Goal: Task Accomplishment & Management: Use online tool/utility

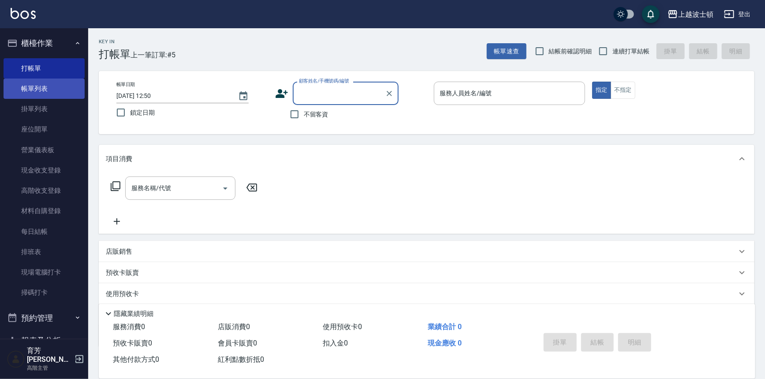
click at [52, 90] on link "帳單列表" at bounding box center [44, 88] width 81 height 20
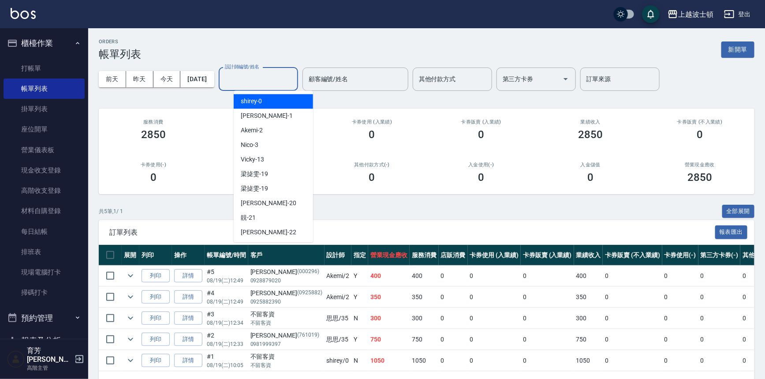
click at [293, 78] on input "設計師編號/姓名" at bounding box center [258, 78] width 71 height 15
click at [289, 93] on body "上越波士頓 登出 櫃檯作業 打帳單 帳單列表 掛單列表 座位開單 營業儀表板 現金收支登錄 高階收支登錄 材料自購登錄 每日結帳 排班表 現場電腦打卡 掃碼打…" at bounding box center [382, 203] width 765 height 406
click at [287, 101] on div "shirey -0" at bounding box center [273, 101] width 79 height 15
type input "shirey-0"
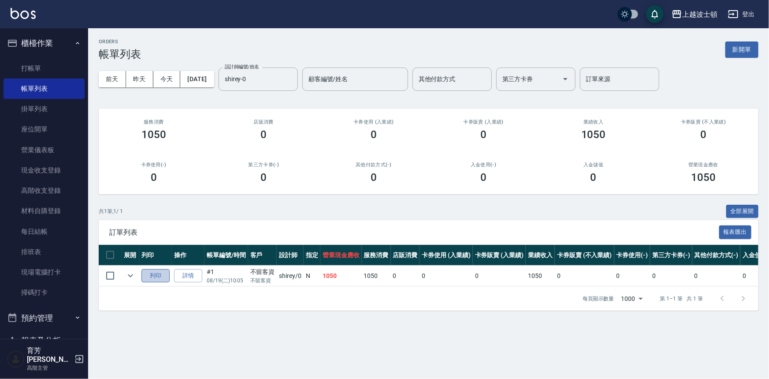
click at [158, 275] on button "列印" at bounding box center [155, 276] width 28 height 14
click at [66, 67] on link "打帳單" at bounding box center [44, 68] width 81 height 20
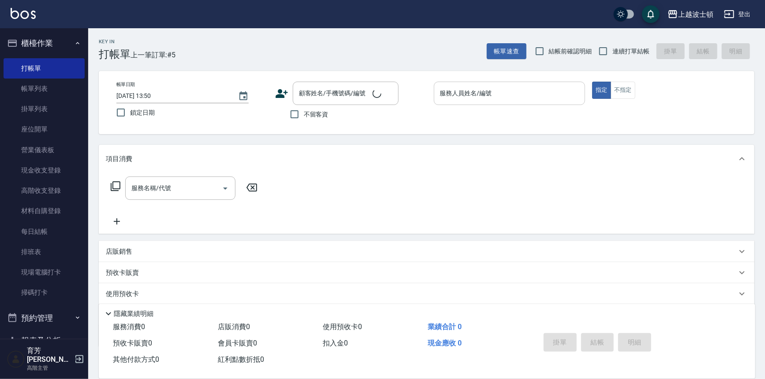
click at [479, 90] on input "服務人員姓名/編號" at bounding box center [510, 93] width 144 height 15
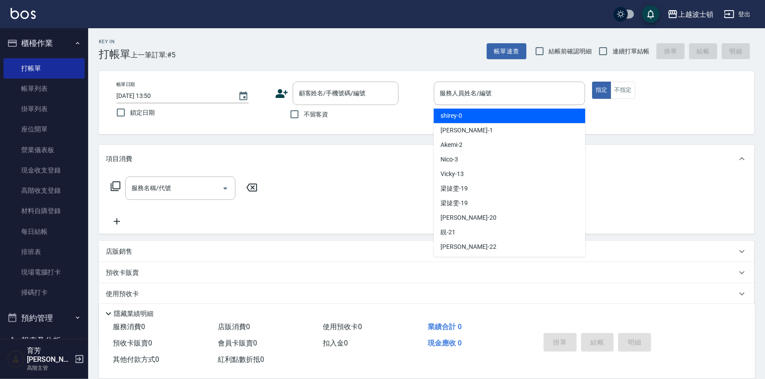
click at [476, 117] on div "shirey -0" at bounding box center [510, 115] width 152 height 15
type input "shirey-0"
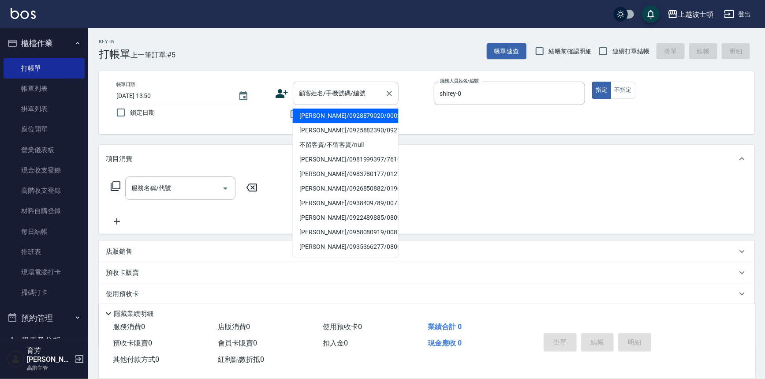
click at [314, 93] on input "顧客姓名/手機號碼/編號" at bounding box center [339, 93] width 85 height 15
click at [354, 100] on input "顧客姓名/手機號碼/編號" at bounding box center [339, 93] width 85 height 15
click at [354, 97] on input "顧客姓名/手機號碼/編號" at bounding box center [339, 93] width 85 height 15
click at [306, 88] on input "顧客姓名/手機號碼/編號" at bounding box center [339, 93] width 85 height 15
click at [307, 88] on input "顧客姓名/手機號碼/編號" at bounding box center [339, 93] width 85 height 15
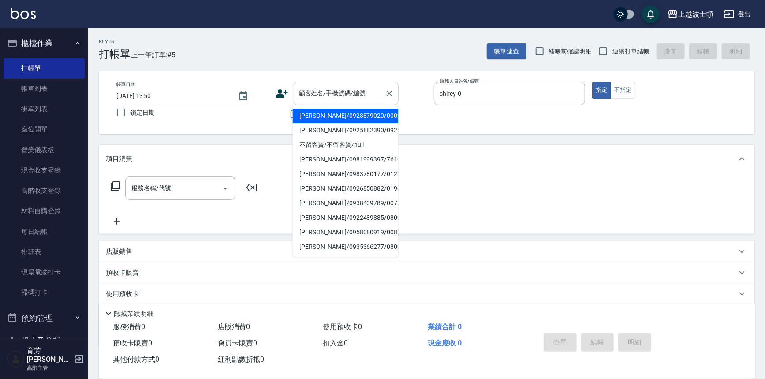
click at [309, 90] on input "顧客姓名/手機號碼/編號" at bounding box center [339, 93] width 85 height 15
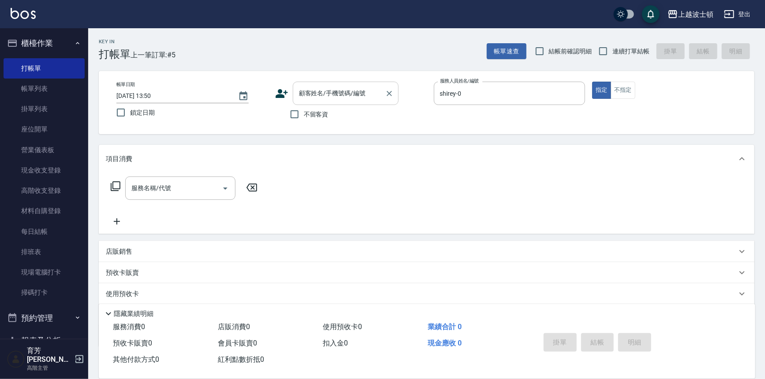
click at [317, 93] on input "顧客姓名/手機號碼/編號" at bounding box center [339, 93] width 85 height 15
click at [309, 97] on input "顧客姓名/手機號碼/編號" at bounding box center [339, 93] width 85 height 15
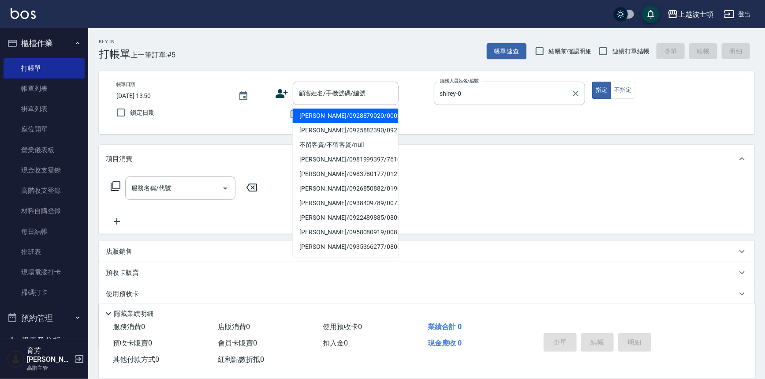
click at [478, 95] on input "shirey-0" at bounding box center [503, 93] width 130 height 15
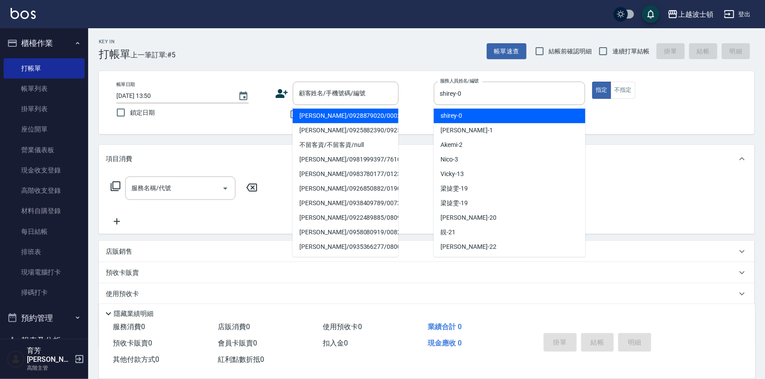
click at [477, 115] on div "shirey -0" at bounding box center [510, 115] width 152 height 15
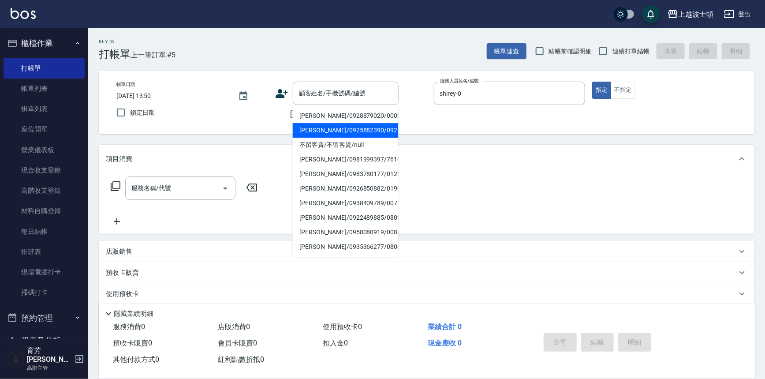
click at [443, 143] on div "Key In 打帳單 上一筆訂單:#5 帳單速查 結帳前確認明細 連續打單結帳 掛單 結帳 明細 帳單日期 2025/08/19 13:50 鎖定日期 顧客姓…" at bounding box center [426, 228] width 677 height 401
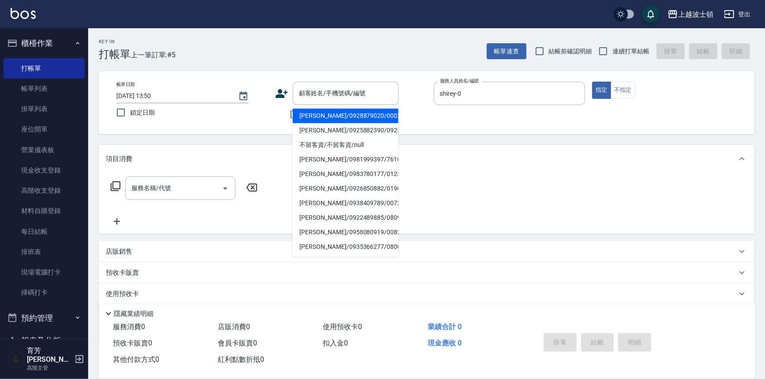
click at [428, 124] on div "帳單日期 2025/08/19 13:50 鎖定日期 顧客姓名/手機號碼/編號 顧客姓名/手機號碼/編號 不留客資 服務人員姓名/編號 shirey-0 服務…" at bounding box center [426, 102] width 655 height 63
click at [287, 110] on input "不留客資" at bounding box center [294, 114] width 19 height 19
checkbox input "true"
click at [35, 68] on link "打帳單" at bounding box center [44, 68] width 81 height 20
click at [35, 82] on link "帳單列表" at bounding box center [44, 88] width 81 height 20
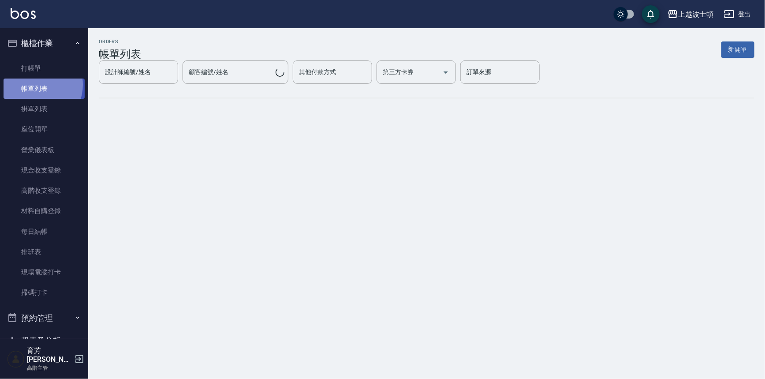
click at [35, 85] on link "帳單列表" at bounding box center [44, 88] width 81 height 20
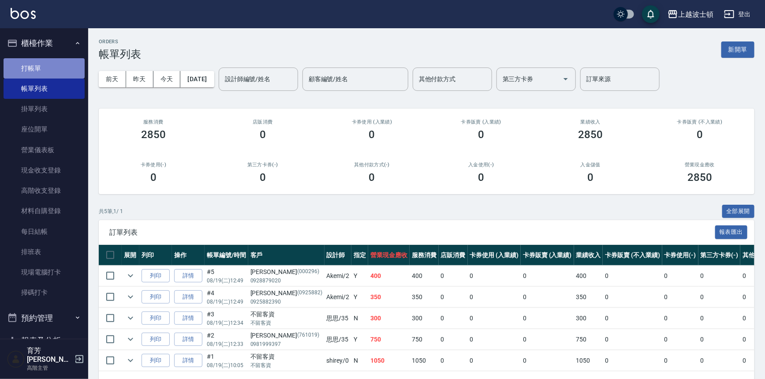
click at [50, 67] on link "打帳單" at bounding box center [44, 68] width 81 height 20
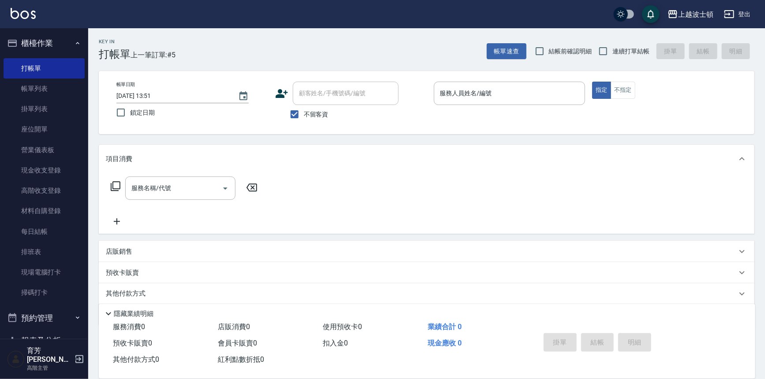
click at [309, 110] on span "不留客資" at bounding box center [316, 114] width 25 height 9
click at [304, 110] on input "不留客資" at bounding box center [294, 114] width 19 height 19
checkbox input "false"
click at [513, 95] on input "服務人員姓名/編號" at bounding box center [510, 93] width 144 height 15
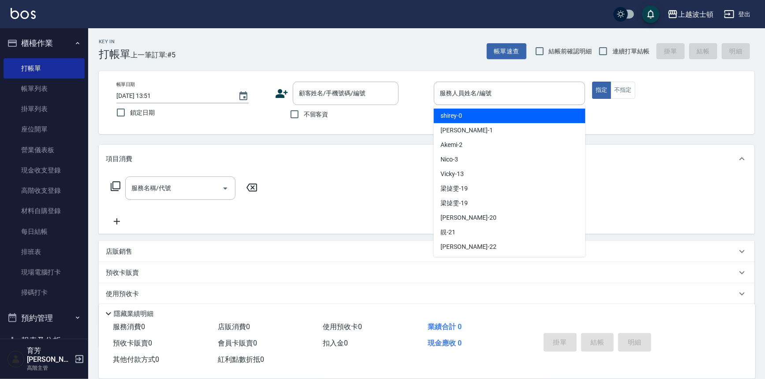
click at [507, 115] on div "shirey -0" at bounding box center [510, 115] width 152 height 15
type input "shirey-0"
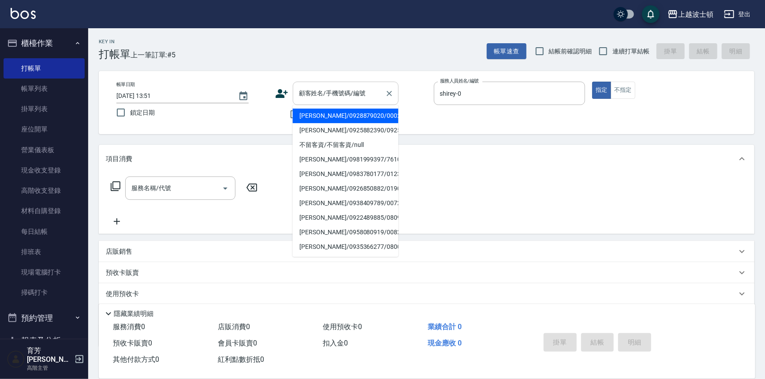
click at [355, 97] on input "顧客姓名/手機號碼/編號" at bounding box center [339, 93] width 85 height 15
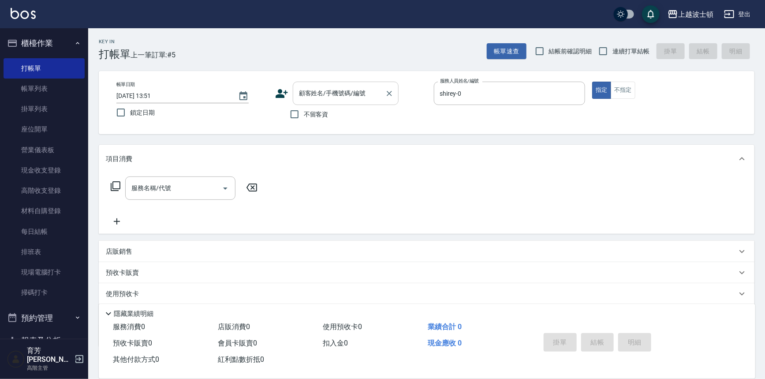
click at [355, 97] on input "顧客姓名/手機號碼/編號" at bounding box center [339, 93] width 85 height 15
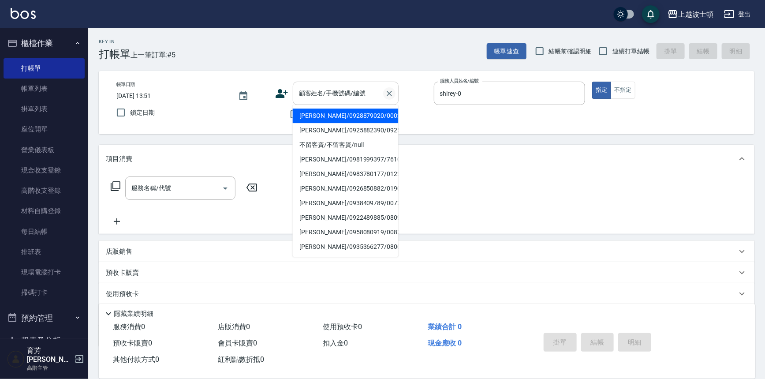
click at [389, 90] on icon "Clear" at bounding box center [389, 93] width 9 height 9
click at [600, 290] on div "使用預收卡" at bounding box center [421, 293] width 631 height 9
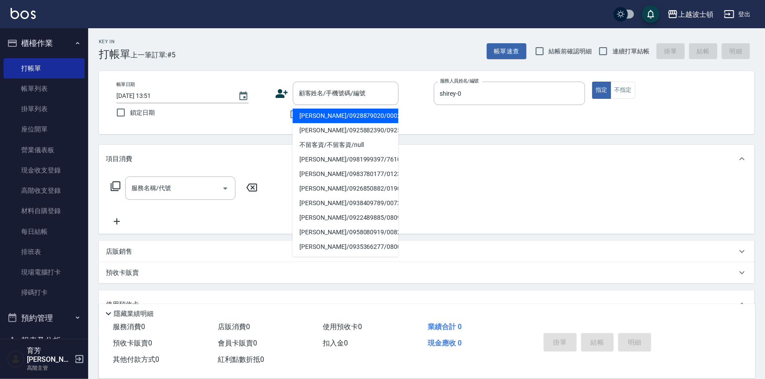
click at [599, 287] on div "項目消費 服務名稱/代號 服務名稱/代號 店販銷售 服務人員姓名/編號 服務人員姓名/編號 商品代號/名稱 商品代號/名稱 預收卡販賣 卡券名稱/代號 卡券名…" at bounding box center [426, 262] width 655 height 234
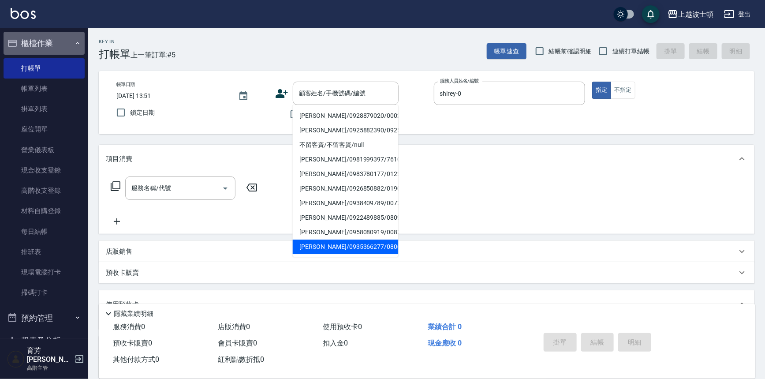
click at [60, 34] on button "櫃檯作業" at bounding box center [44, 43] width 81 height 23
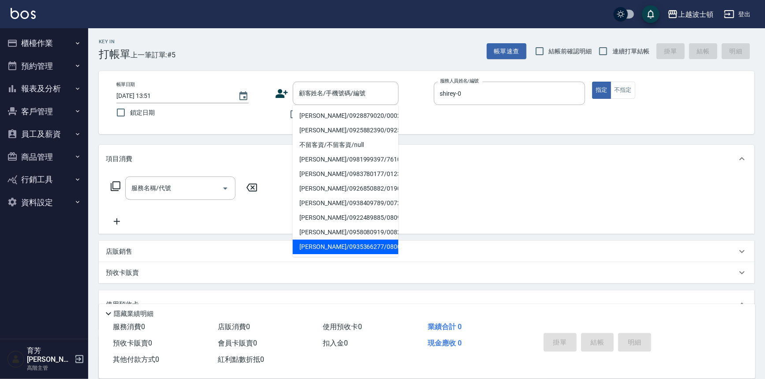
click at [73, 41] on button "櫃檯作業" at bounding box center [44, 43] width 81 height 23
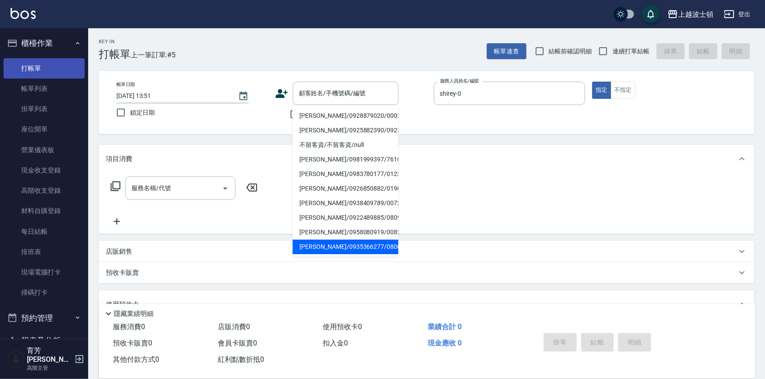
click at [68, 65] on link "打帳單" at bounding box center [44, 68] width 81 height 20
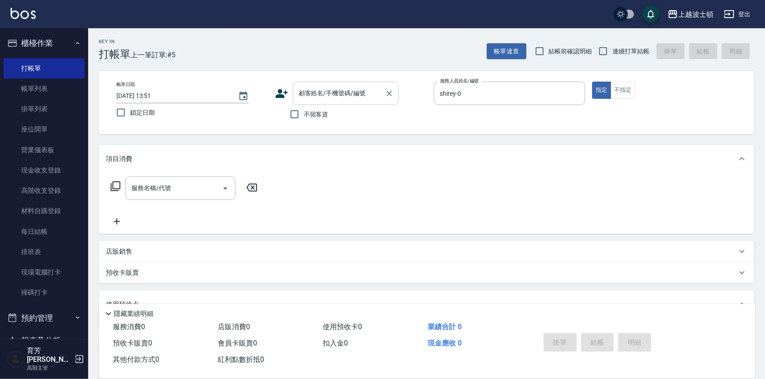
click at [375, 91] on input "顧客姓名/手機號碼/編號" at bounding box center [339, 93] width 85 height 15
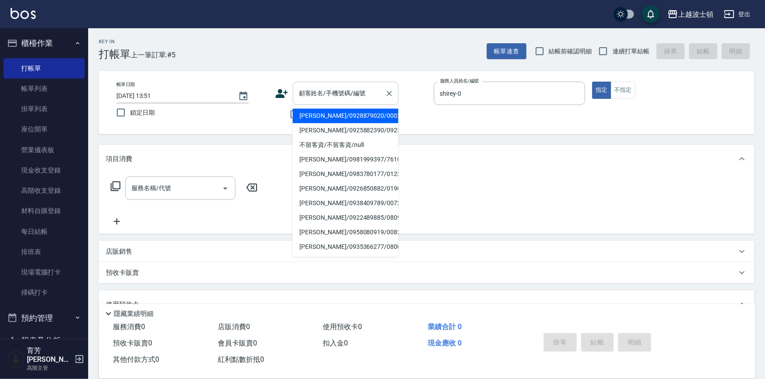
click at [375, 89] on input "顧客姓名/手機號碼/編號" at bounding box center [339, 93] width 85 height 15
click at [313, 84] on div "顧客姓名/手機號碼/編號" at bounding box center [346, 93] width 106 height 23
click at [320, 98] on input "顧客姓名/手機號碼/編號" at bounding box center [339, 93] width 85 height 15
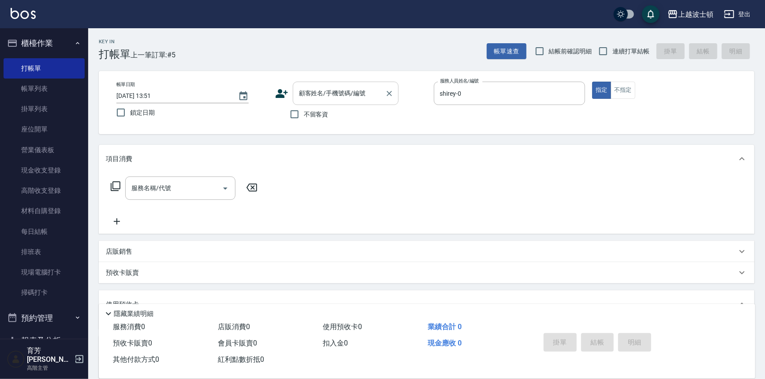
click at [320, 98] on input "顧客姓名/手機號碼/編號" at bounding box center [339, 93] width 85 height 15
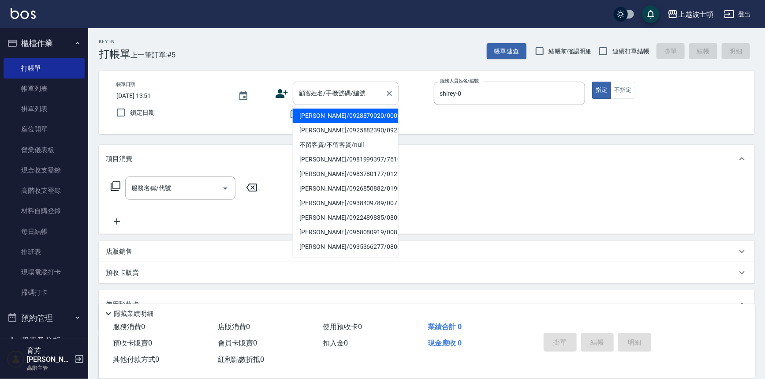
click at [331, 98] on input "顧客姓名/手機號碼/編號" at bounding box center [339, 93] width 85 height 15
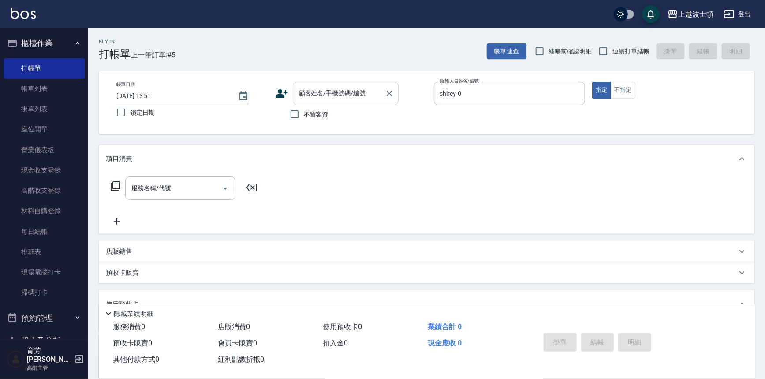
click at [331, 98] on input "顧客姓名/手機號碼/編號" at bounding box center [339, 93] width 85 height 15
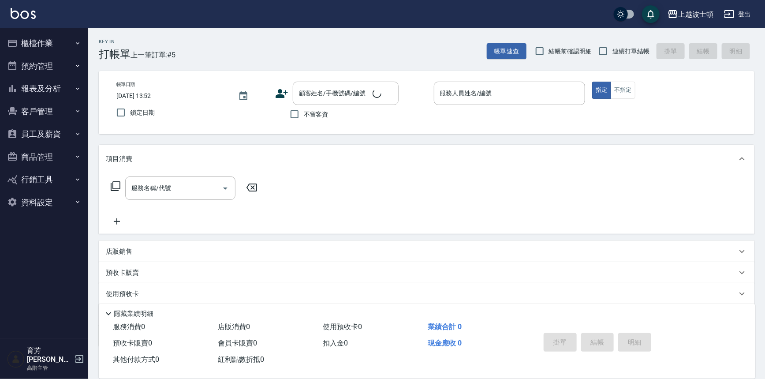
click at [331, 98] on input "顧客姓名/手機號碼/編號" at bounding box center [335, 93] width 76 height 15
click at [331, 89] on input "顧客姓名/手機號碼/編號" at bounding box center [339, 93] width 85 height 15
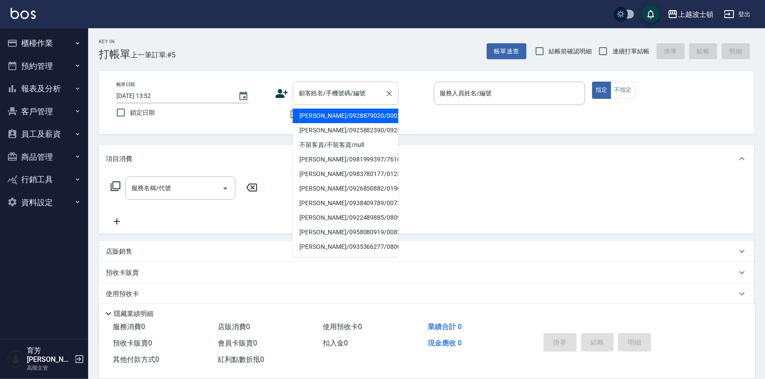
click at [331, 89] on input "顧客姓名/手機號碼/編號" at bounding box center [339, 93] width 85 height 15
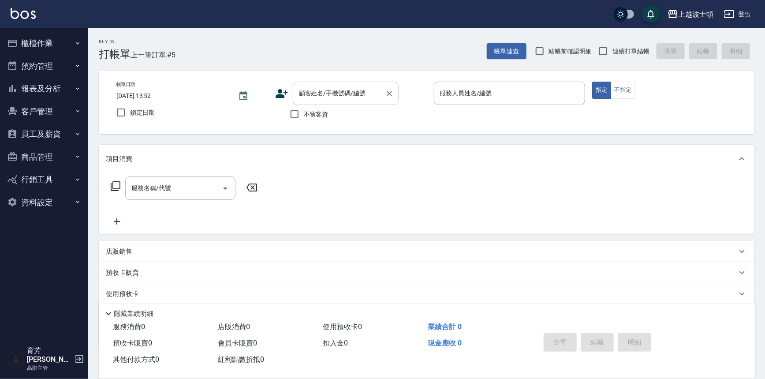
click at [331, 89] on input "顧客姓名/手機號碼/編號" at bounding box center [339, 93] width 85 height 15
click at [330, 89] on input "顧客姓名/手機號碼/編號" at bounding box center [335, 93] width 76 height 15
click at [330, 89] on input "顧客姓名/手機號碼/編號" at bounding box center [339, 93] width 85 height 15
click at [330, 90] on input "顧客姓名/手機號碼/編號" at bounding box center [339, 93] width 85 height 15
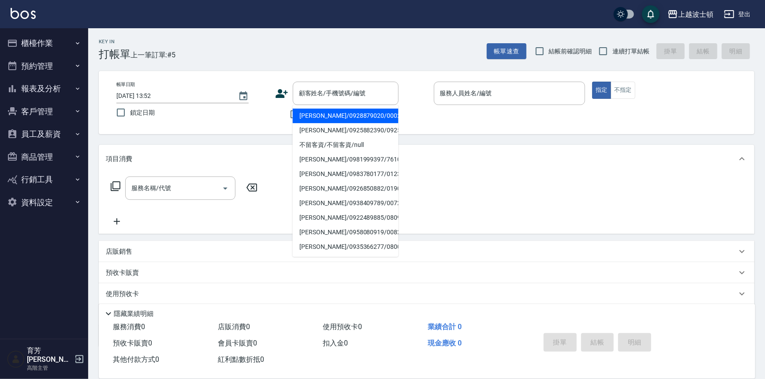
drag, startPoint x: 769, startPoint y: 0, endPoint x: 607, endPoint y: 12, distance: 162.2
click at [590, 25] on div "上越波士頓 登出" at bounding box center [382, 14] width 765 height 28
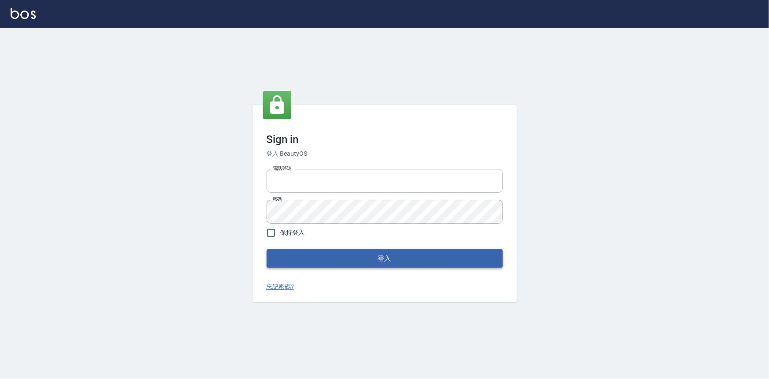
type input "0922670776"
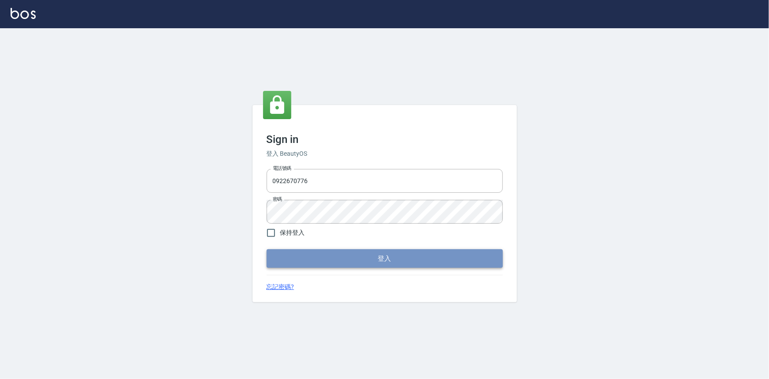
click at [392, 259] on button "登入" at bounding box center [385, 258] width 236 height 19
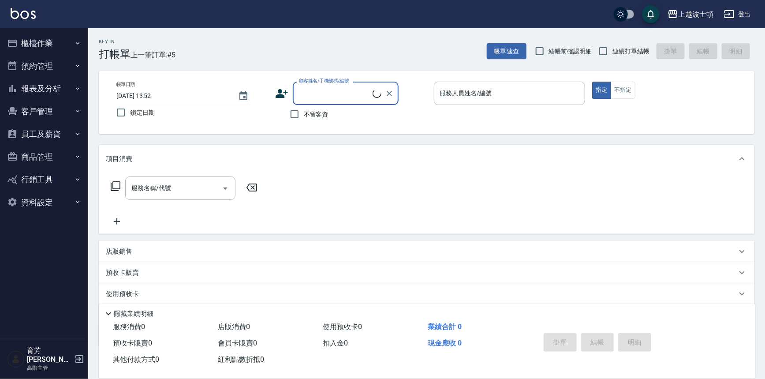
click at [314, 90] on input "顧客姓名/手機號碼/編號" at bounding box center [335, 93] width 76 height 15
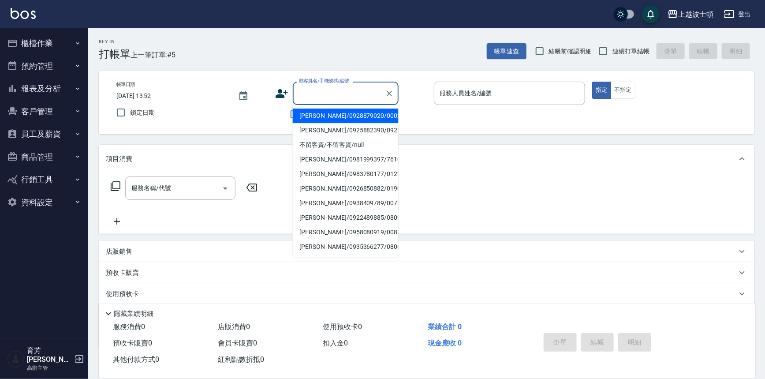
type input "ㄑ"
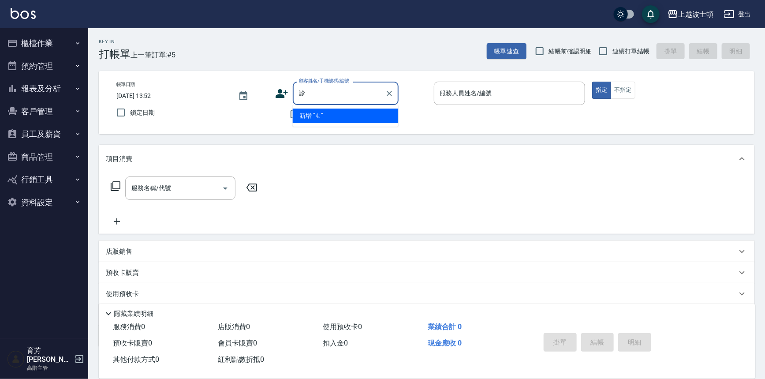
type input "診"
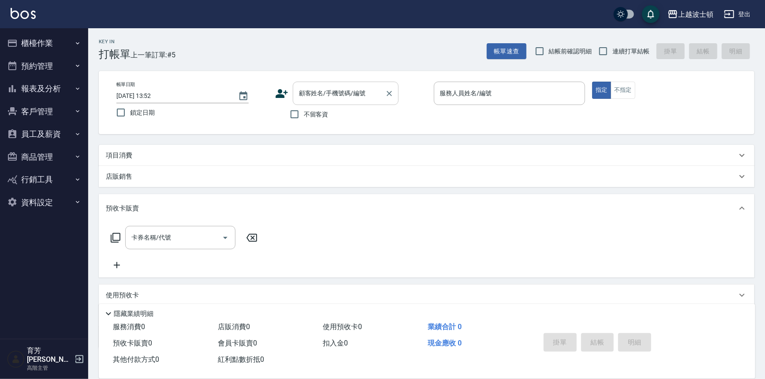
click at [339, 91] on input "顧客姓名/手機號碼/編號" at bounding box center [339, 93] width 85 height 15
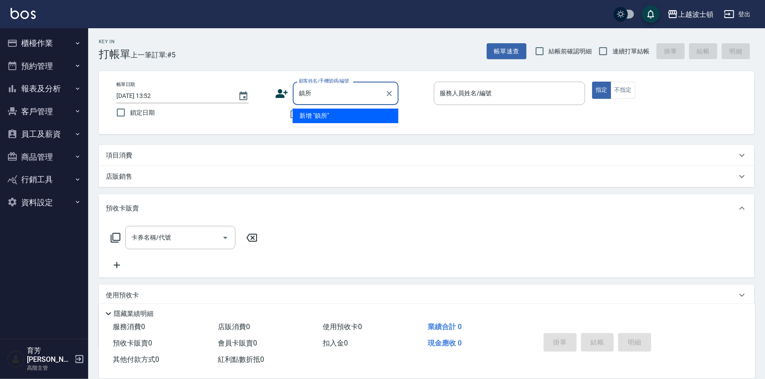
type input "鎮"
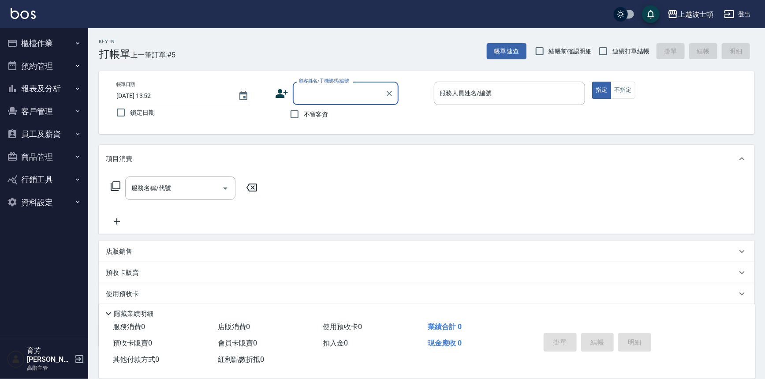
click at [340, 92] on input "顧客姓名/手機號碼/編號" at bounding box center [339, 93] width 85 height 15
click at [317, 112] on li "0930209392診所/0930209392/0930209392" at bounding box center [346, 120] width 106 height 24
type input "0930209392診所/0930209392/0930209392"
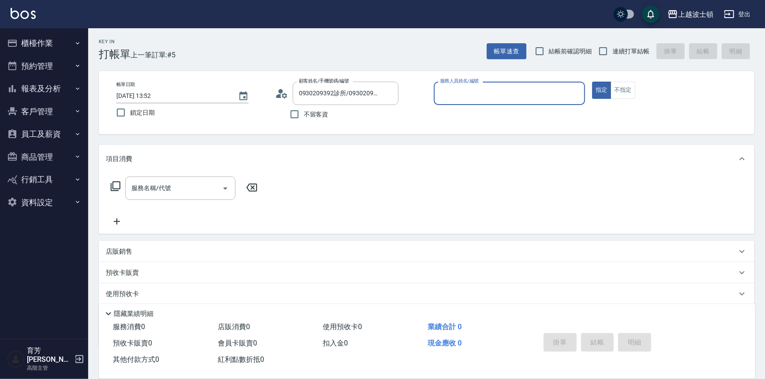
type input "shirey-0"
click at [115, 184] on icon at bounding box center [115, 186] width 11 height 11
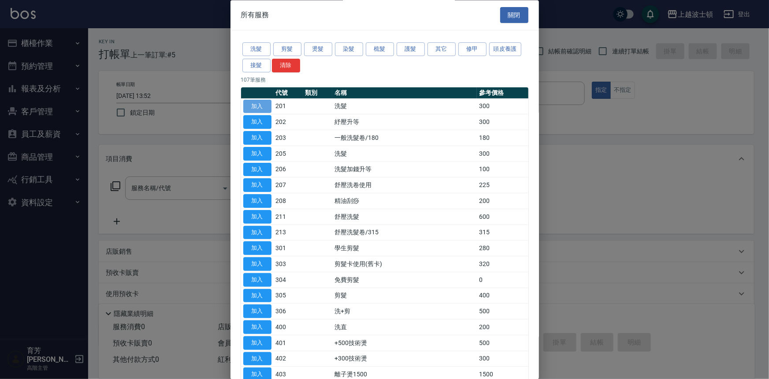
click at [254, 100] on button "加入" at bounding box center [257, 107] width 28 height 14
type input "洗髮(201)"
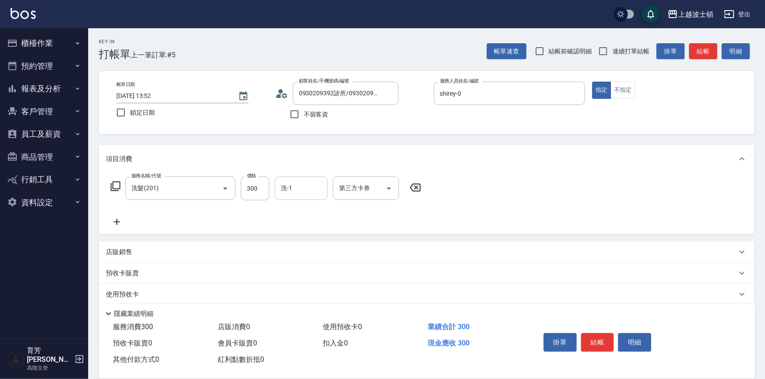
click at [316, 182] on input "洗-1" at bounding box center [301, 187] width 45 height 15
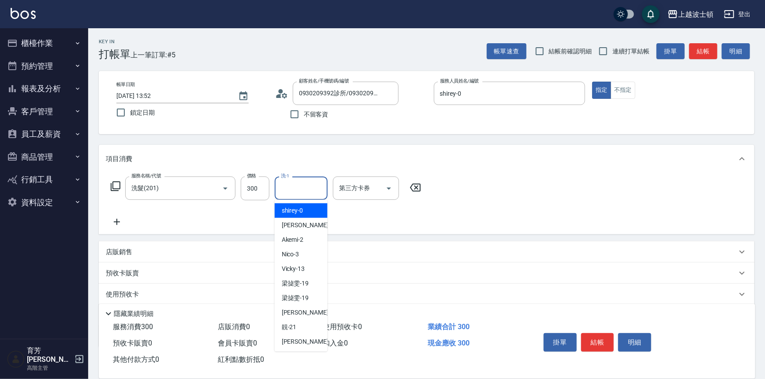
click at [312, 208] on div "shirey -0" at bounding box center [301, 210] width 53 height 15
type input "shirey-0"
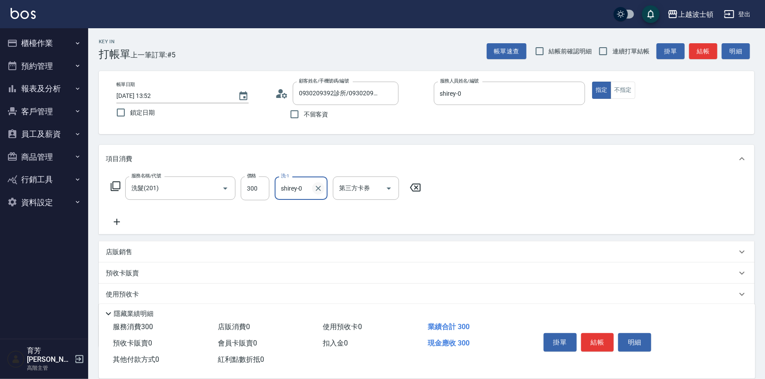
click at [318, 187] on icon "Clear" at bounding box center [318, 188] width 5 height 5
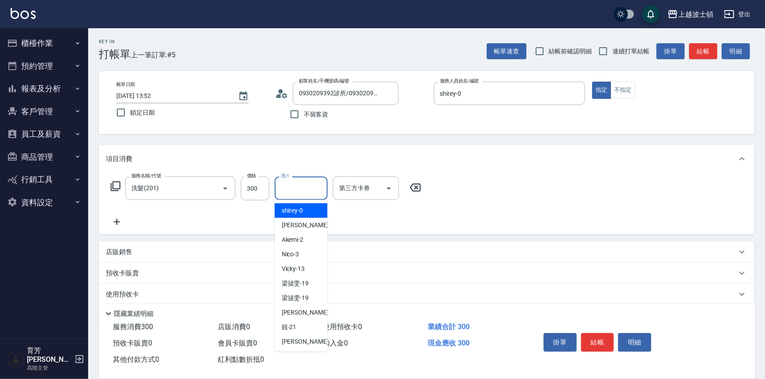
click at [304, 185] on input "洗-1" at bounding box center [301, 187] width 45 height 15
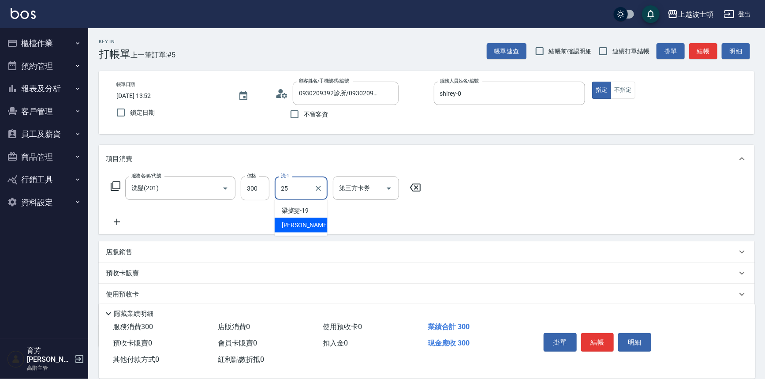
click at [309, 226] on div "[PERSON_NAME]-25" at bounding box center [301, 225] width 53 height 15
type input "[PERSON_NAME]-25"
click at [118, 186] on icon at bounding box center [115, 186] width 11 height 11
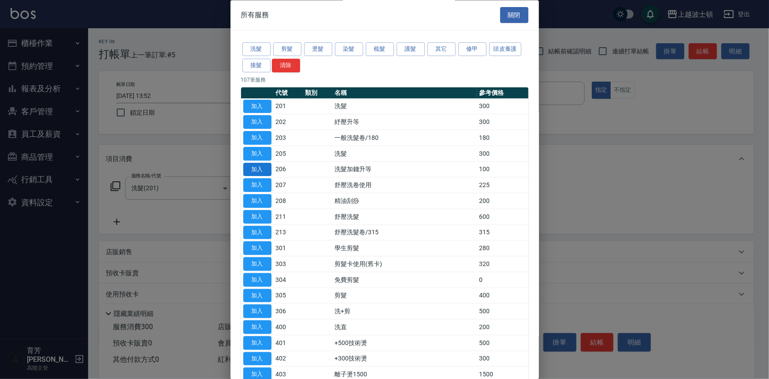
click at [249, 165] on button "加入" at bounding box center [257, 170] width 28 height 14
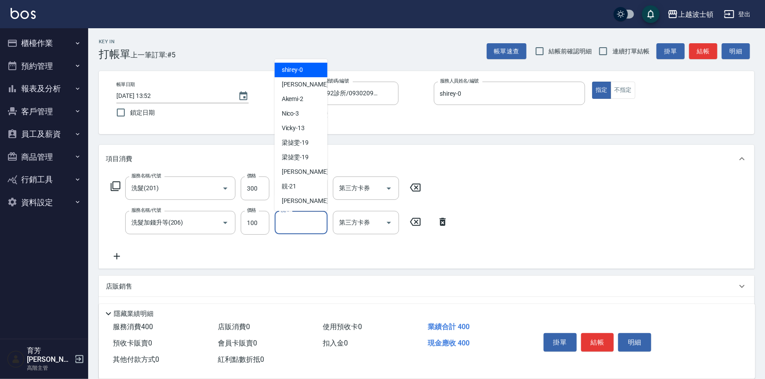
click at [315, 223] on input "洗-1" at bounding box center [301, 222] width 45 height 15
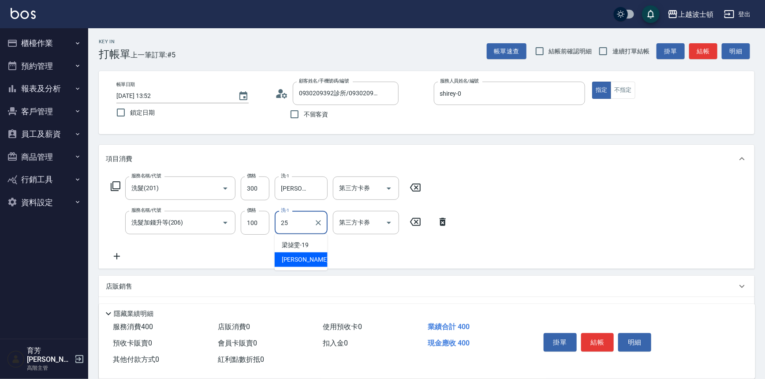
click at [306, 258] on span "[PERSON_NAME]-25" at bounding box center [310, 259] width 56 height 9
type input "[PERSON_NAME]-25"
click at [593, 343] on button "結帳" at bounding box center [597, 342] width 33 height 19
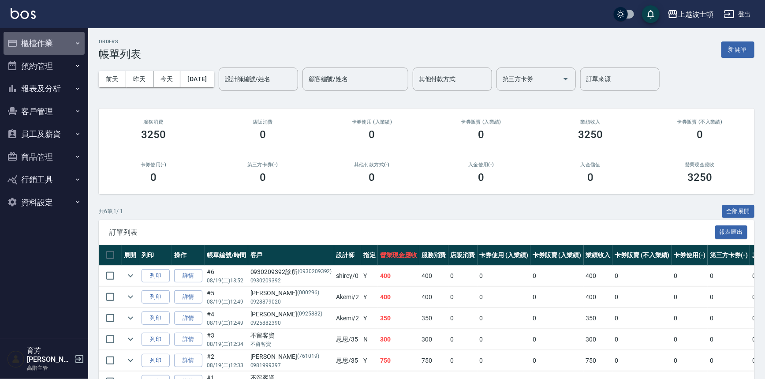
click at [46, 43] on button "櫃檯作業" at bounding box center [44, 43] width 81 height 23
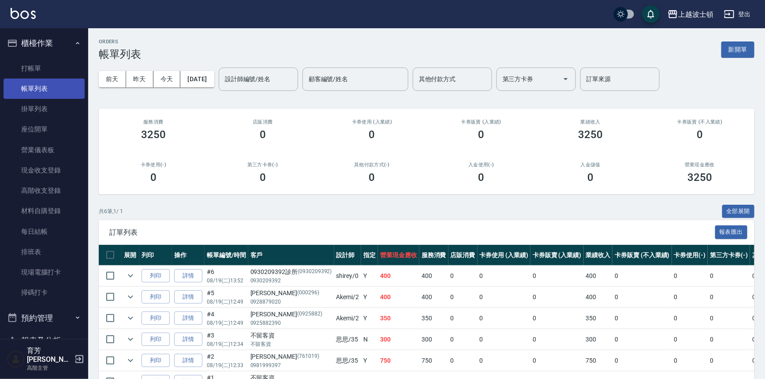
click at [46, 85] on link "帳單列表" at bounding box center [44, 88] width 81 height 20
click at [293, 81] on input "設計師編號/姓名" at bounding box center [258, 78] width 71 height 15
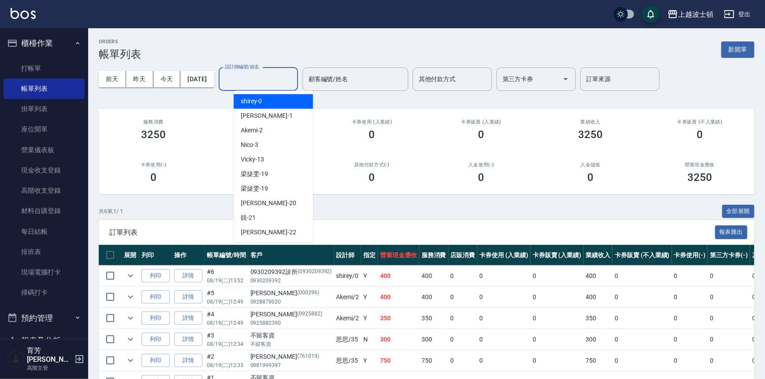
click at [284, 98] on div "shirey -0" at bounding box center [273, 101] width 79 height 15
type input "shirey-0"
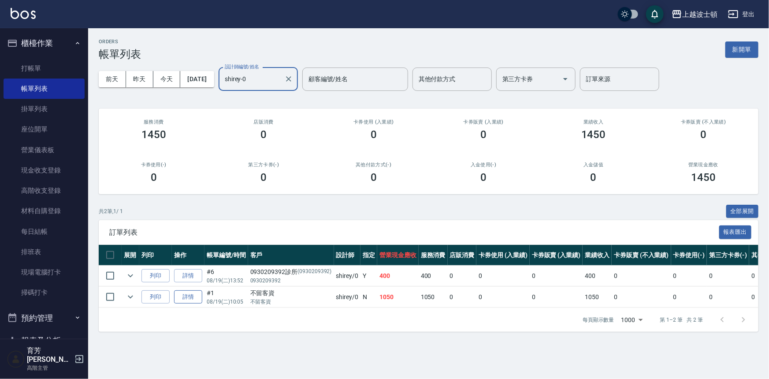
click at [181, 293] on link "詳情" at bounding box center [188, 297] width 28 height 14
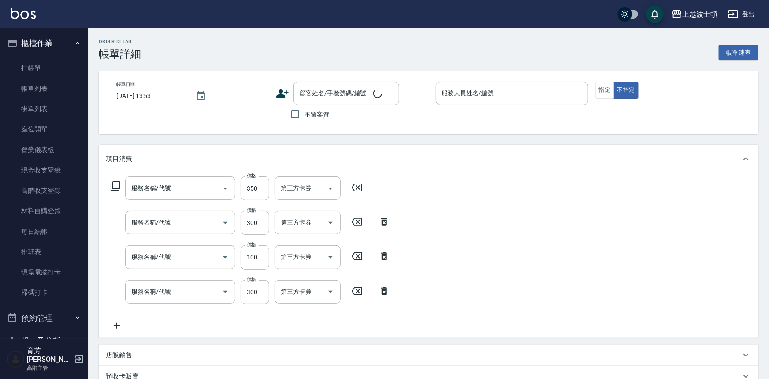
type input "剪髮(305)"
type input "洗髮(205)"
type input "單梳(601)"
type input "洗髮(201)"
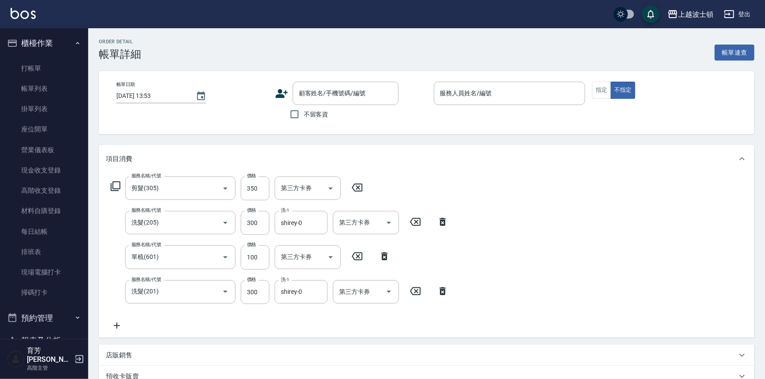
type input "[DATE] 10:05"
checkbox input "true"
type input "shirey-0"
click at [114, 180] on div "服務名稱/代號 剪髮(305) 服務名稱/代號 價格 350 價格 第三方卡券 第三方卡券" at bounding box center [237, 188] width 262 height 24
click at [116, 187] on icon at bounding box center [115, 186] width 11 height 11
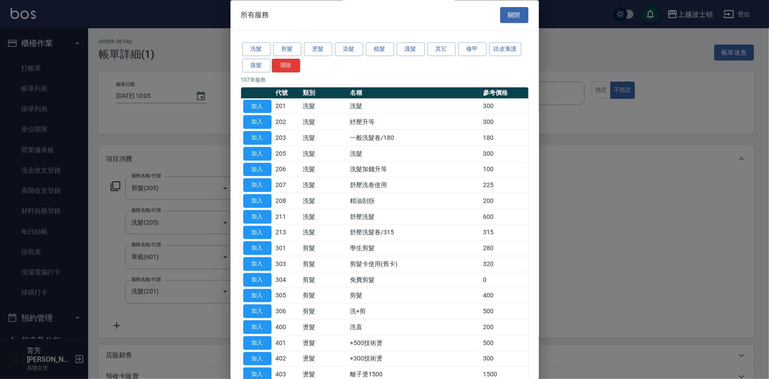
click at [262, 150] on button "加入" at bounding box center [257, 154] width 28 height 14
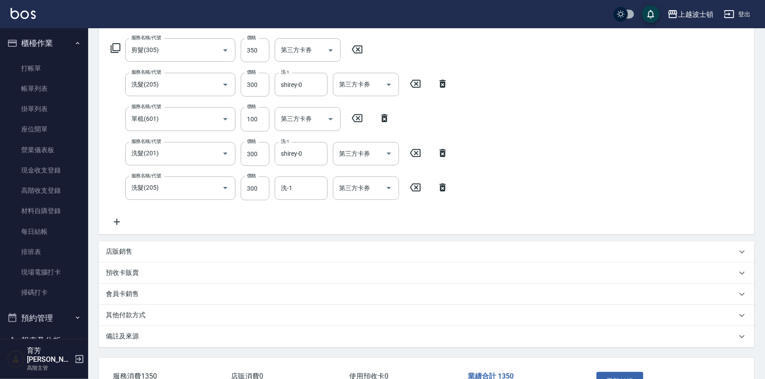
scroll to position [199, 0]
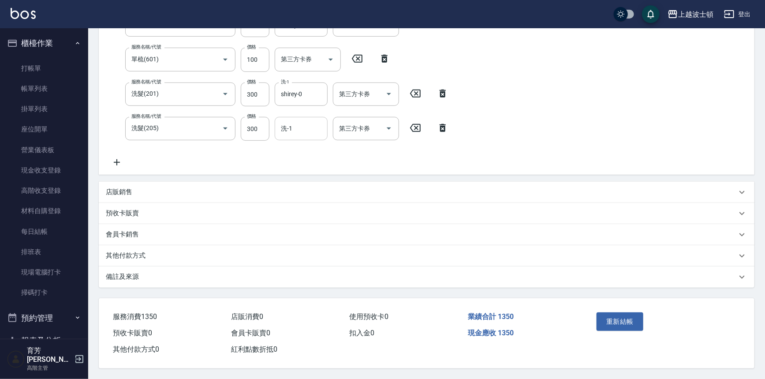
click at [295, 131] on input "洗-1" at bounding box center [301, 128] width 45 height 15
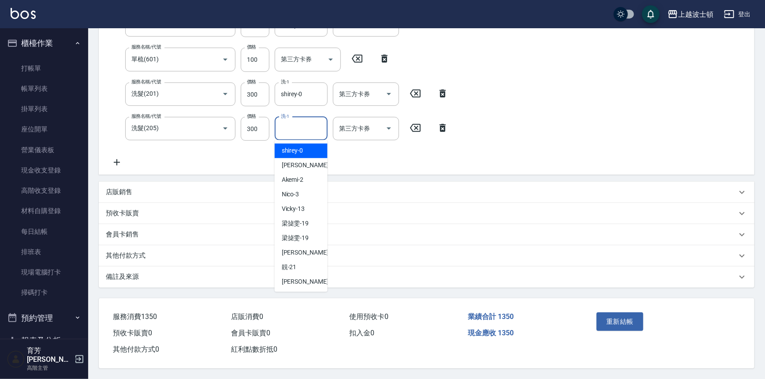
click at [292, 146] on span "shirey -0" at bounding box center [293, 150] width 22 height 9
type input "shirey-0"
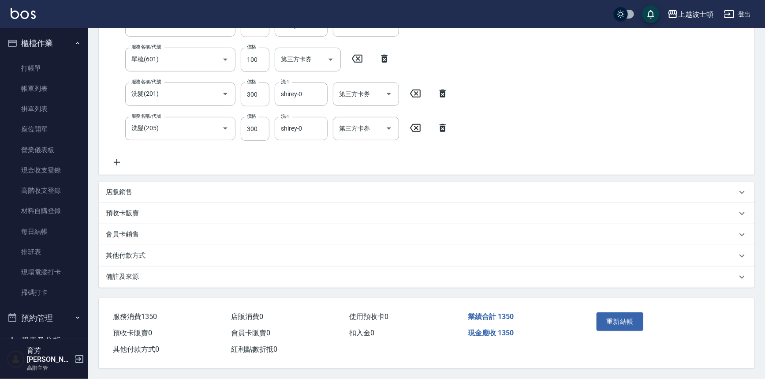
click at [121, 160] on icon at bounding box center [117, 162] width 22 height 11
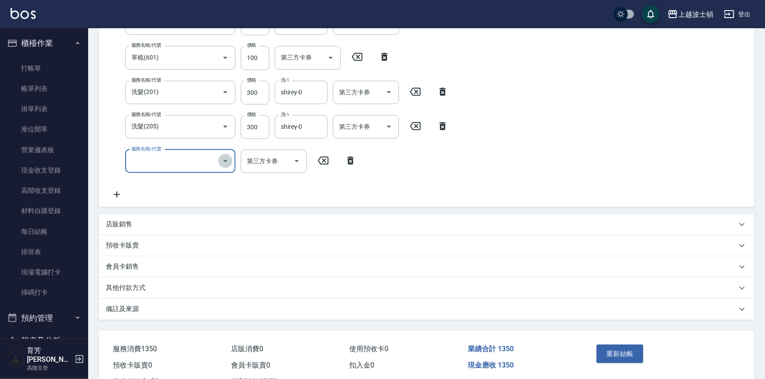
drag, startPoint x: 229, startPoint y: 161, endPoint x: 225, endPoint y: 164, distance: 5.3
click at [227, 161] on icon "Open" at bounding box center [225, 161] width 11 height 11
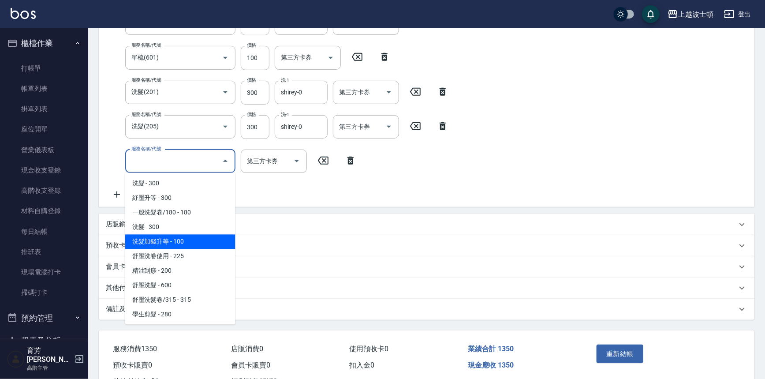
click at [170, 238] on span "洗髮加錢升等 - 100" at bounding box center [180, 242] width 110 height 15
type input "洗髮加錢升等(206)"
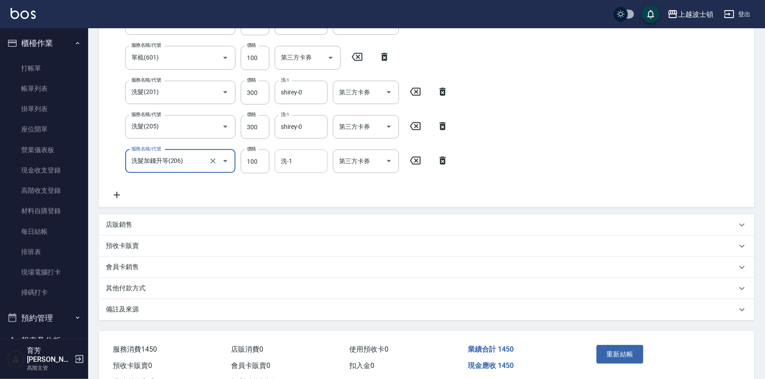
click at [307, 167] on input "洗-1" at bounding box center [301, 160] width 45 height 15
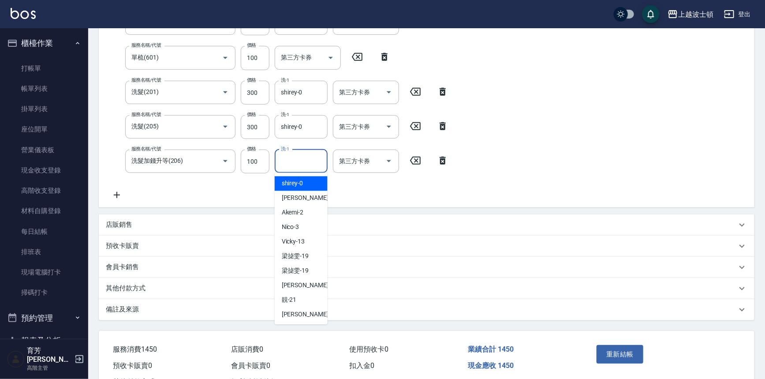
click at [306, 183] on div "shirey -0" at bounding box center [301, 183] width 53 height 15
type input "shirey-0"
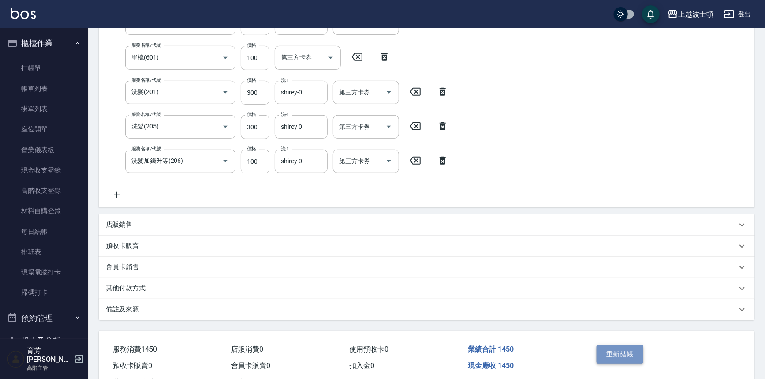
click at [628, 353] on button "重新結帳" at bounding box center [619, 354] width 47 height 19
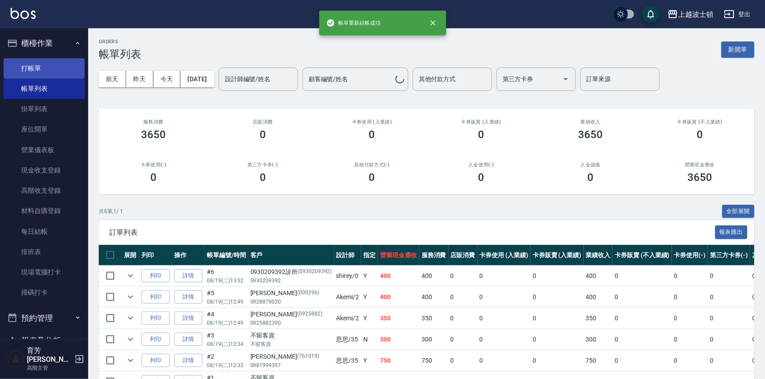
click at [26, 62] on link "打帳單" at bounding box center [44, 68] width 81 height 20
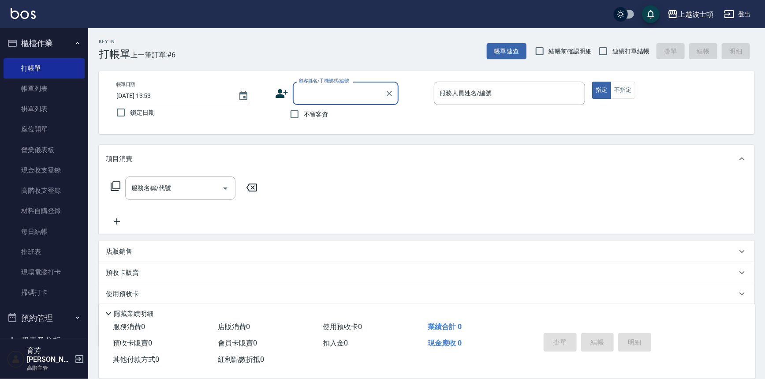
click at [322, 92] on input "顧客姓名/手機號碼/編號" at bounding box center [339, 93] width 85 height 15
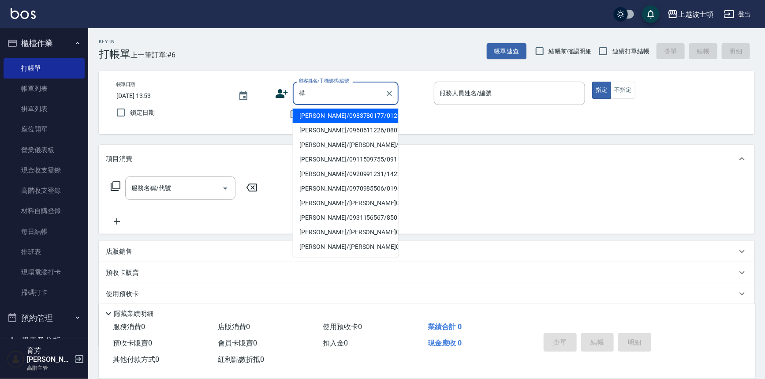
click at [333, 113] on li "[PERSON_NAME]/0983780177/0123" at bounding box center [346, 115] width 106 height 15
type input "[PERSON_NAME]/0983780177/0123"
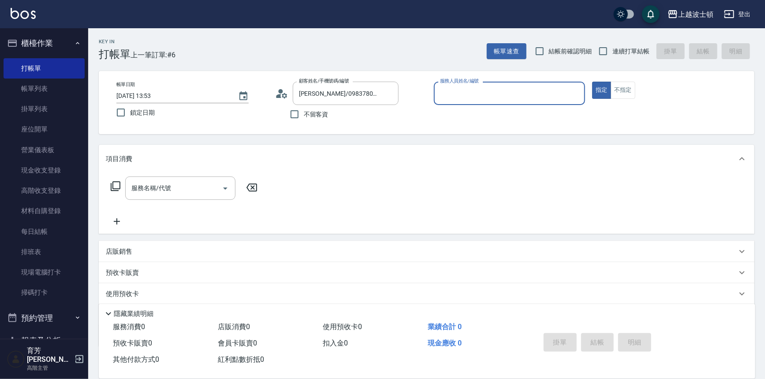
type input "shirey-0"
click at [114, 185] on icon at bounding box center [115, 186] width 11 height 11
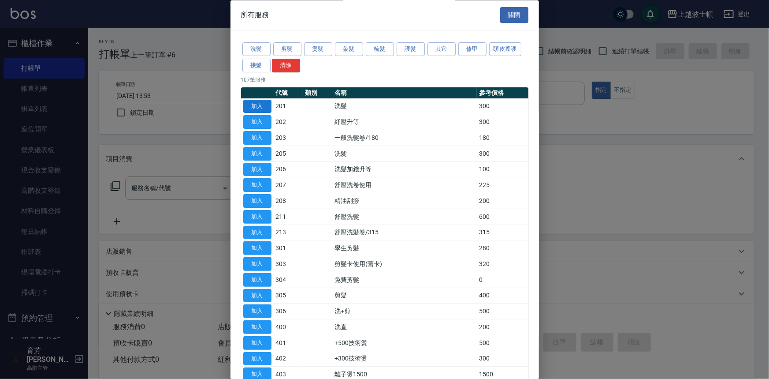
click at [256, 102] on button "加入" at bounding box center [257, 107] width 28 height 14
type input "洗髮(201)"
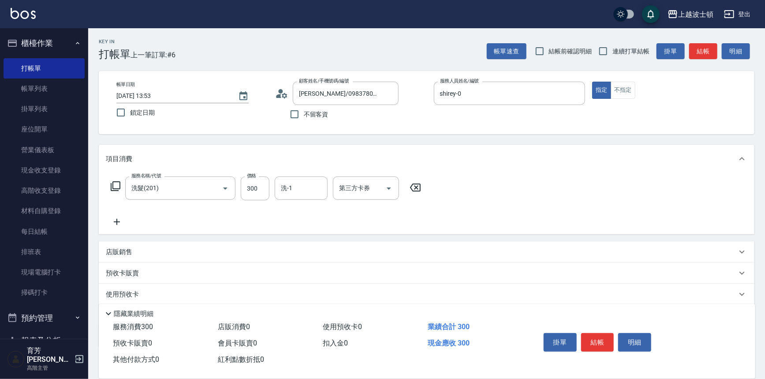
click at [250, 179] on label "價格" at bounding box center [251, 175] width 9 height 7
click at [250, 179] on input "300" at bounding box center [255, 188] width 29 height 24
type input "270"
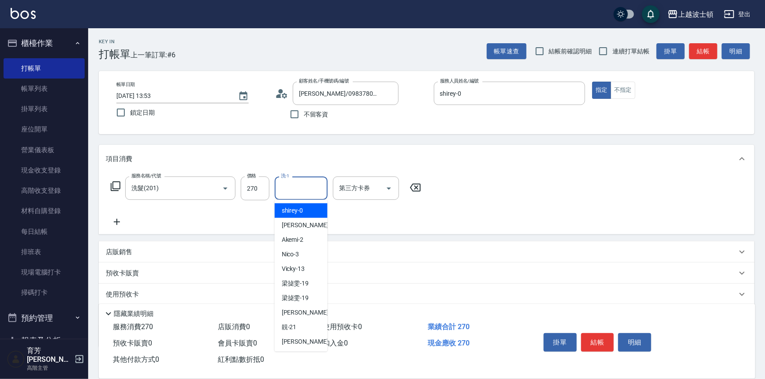
drag, startPoint x: 301, startPoint y: 191, endPoint x: 324, endPoint y: 205, distance: 26.7
click at [309, 193] on input "洗-1" at bounding box center [301, 187] width 45 height 15
click at [321, 210] on div "shirey -0" at bounding box center [301, 210] width 53 height 15
type input "shirey-0"
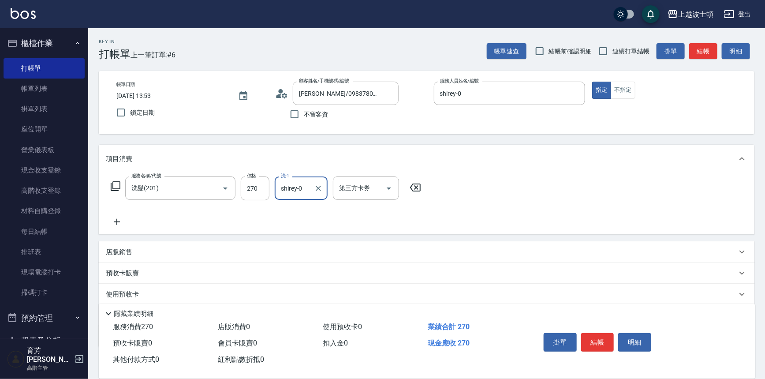
click at [320, 190] on icon "Clear" at bounding box center [318, 188] width 9 height 9
click at [307, 190] on input "洗-1" at bounding box center [301, 187] width 45 height 15
click at [310, 227] on div "[PERSON_NAME]-25" at bounding box center [301, 225] width 53 height 15
type input "[PERSON_NAME]-25"
click at [584, 333] on button "結帳" at bounding box center [597, 342] width 33 height 19
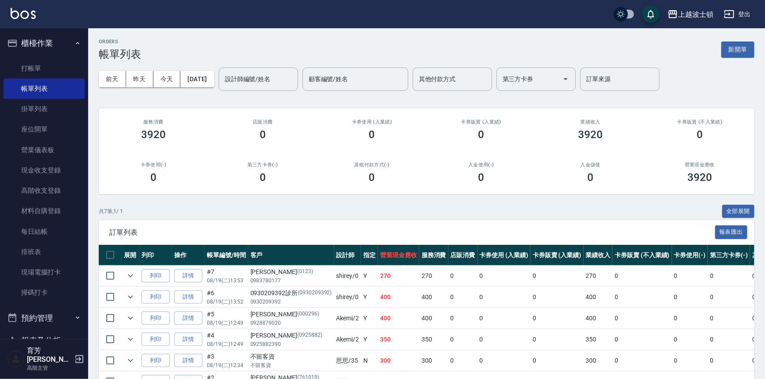
click at [246, 76] on div "設計師編號/姓名 設計師編號/姓名" at bounding box center [258, 78] width 79 height 23
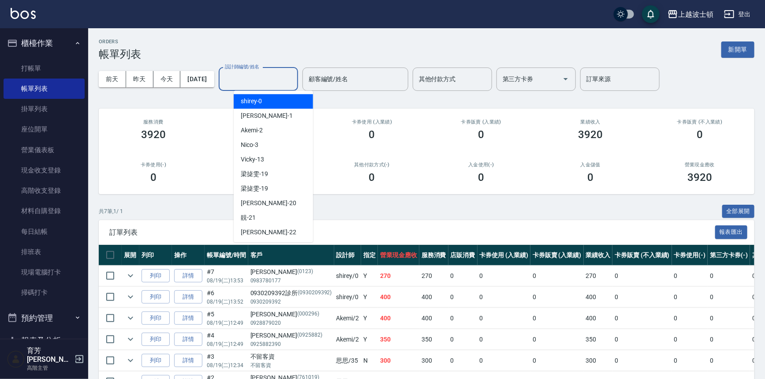
click at [247, 97] on span "shirey -0" at bounding box center [252, 101] width 22 height 9
type input "shirey-0"
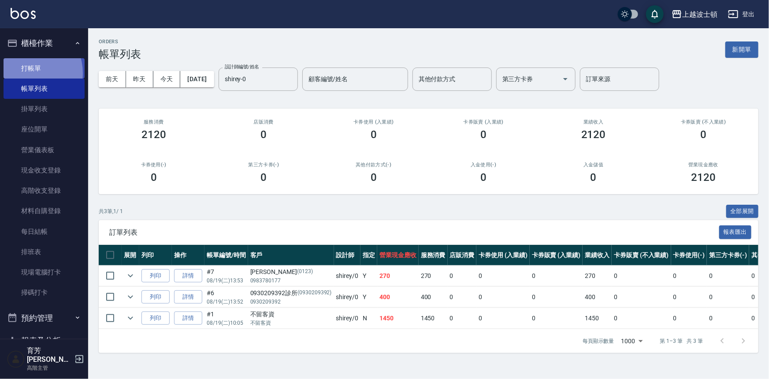
click at [27, 73] on link "打帳單" at bounding box center [44, 68] width 81 height 20
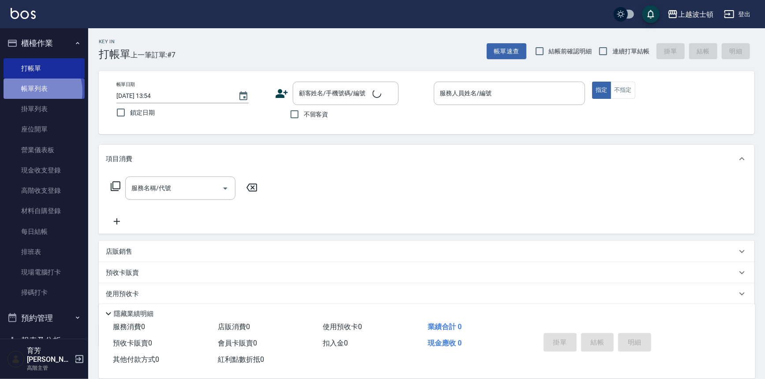
click at [32, 91] on link "帳單列表" at bounding box center [44, 88] width 81 height 20
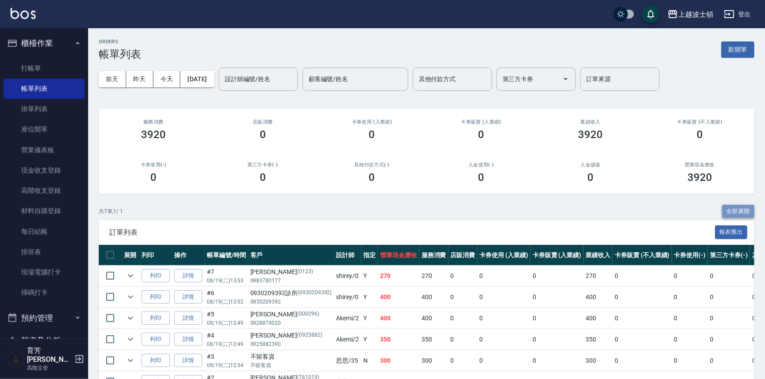
click at [753, 212] on button "全部展開" at bounding box center [738, 212] width 33 height 14
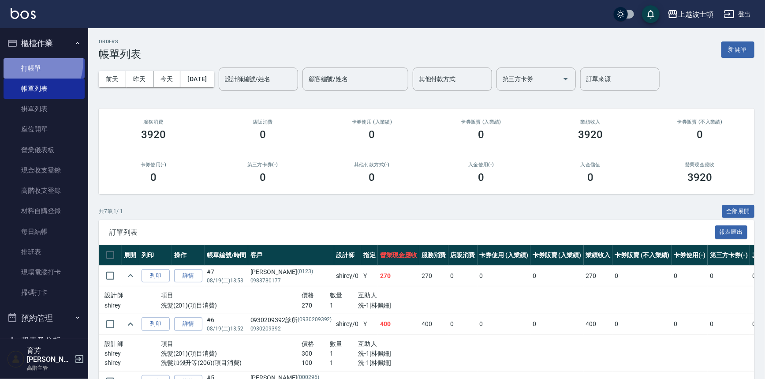
click at [26, 61] on link "打帳單" at bounding box center [44, 68] width 81 height 20
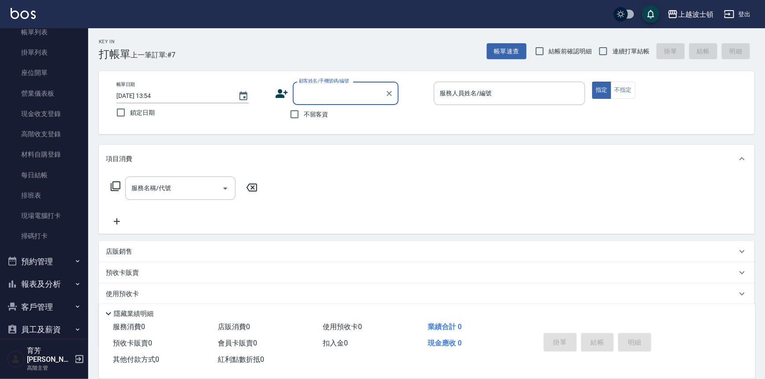
scroll to position [71, 0]
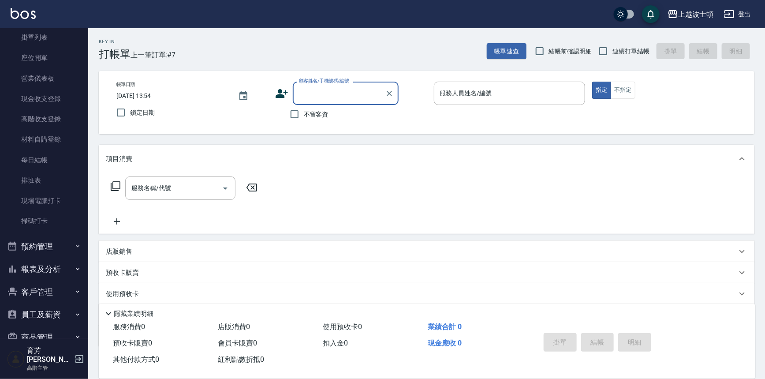
click at [75, 270] on icon "button" at bounding box center [77, 268] width 7 height 7
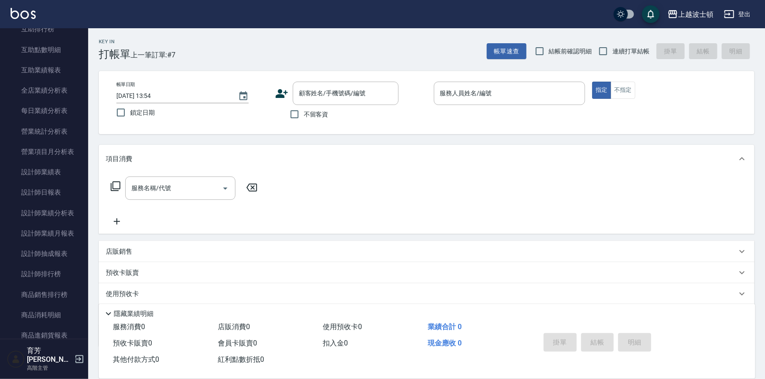
scroll to position [490, 0]
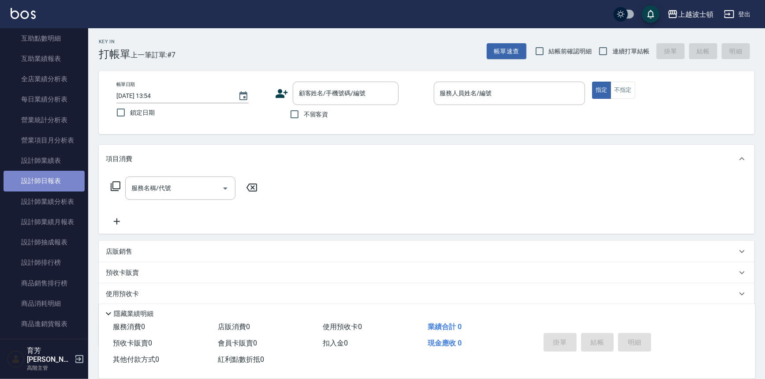
click at [67, 184] on link "設計師日報表" at bounding box center [44, 181] width 81 height 20
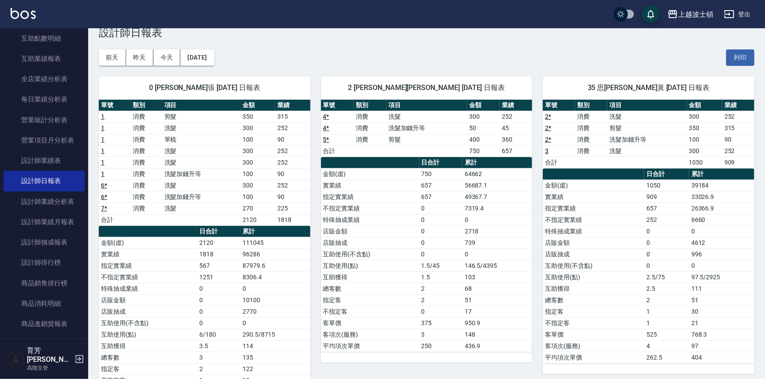
scroll to position [21, 0]
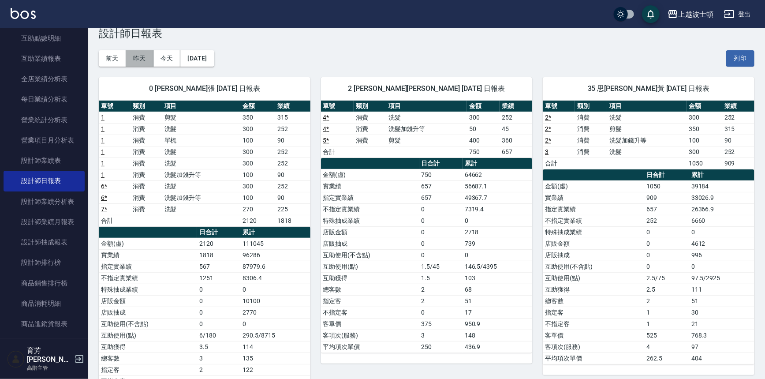
click at [133, 51] on button "昨天" at bounding box center [139, 58] width 27 height 16
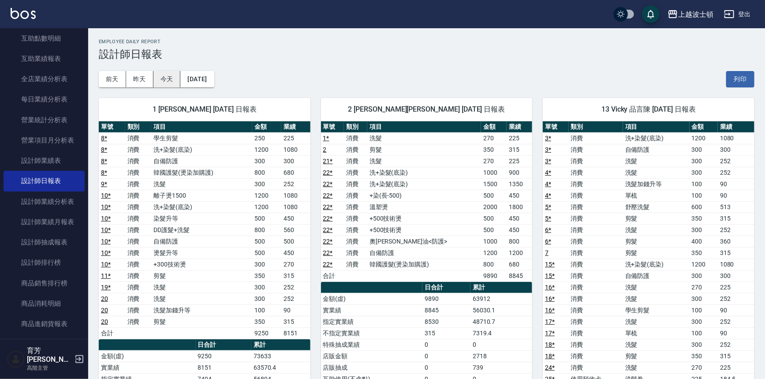
click at [163, 77] on button "今天" at bounding box center [166, 79] width 27 height 16
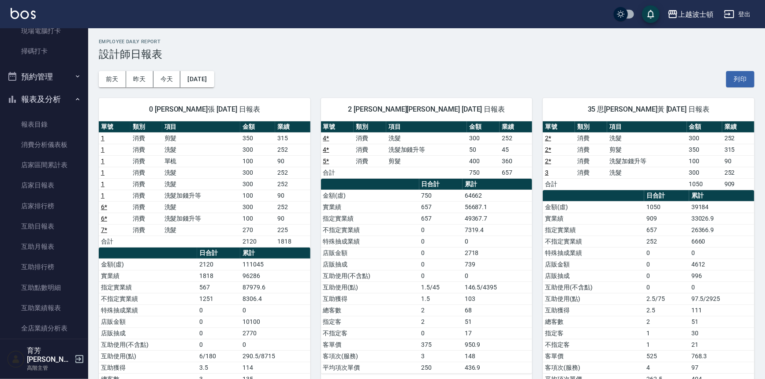
scroll to position [239, 0]
click at [74, 78] on icon "button" at bounding box center [77, 78] width 7 height 7
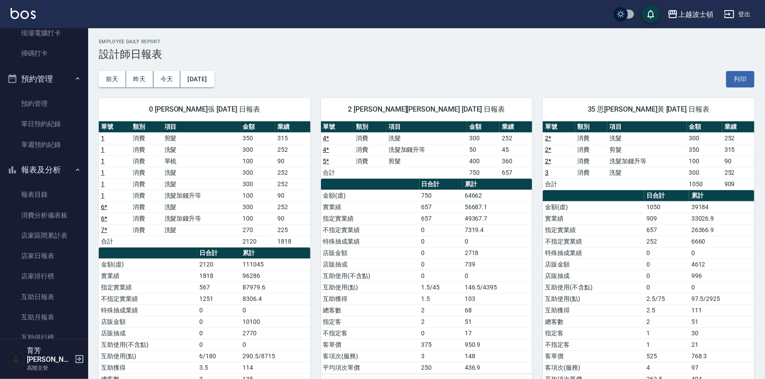
click at [75, 166] on icon "button" at bounding box center [77, 169] width 7 height 7
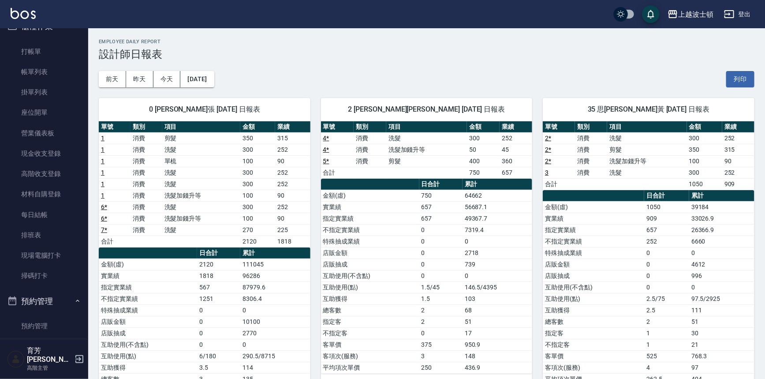
scroll to position [9, 0]
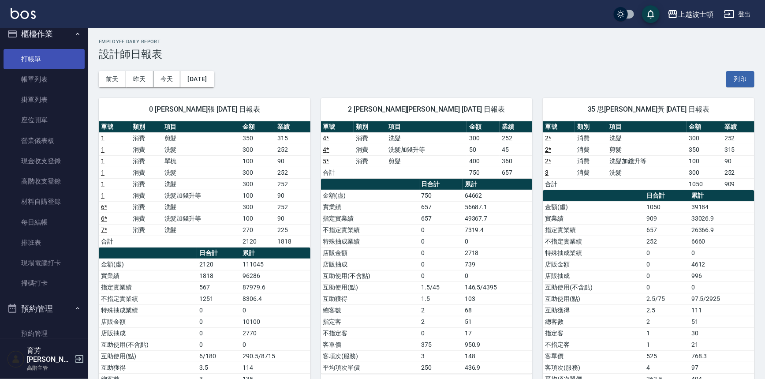
click at [66, 59] on link "打帳單" at bounding box center [44, 59] width 81 height 20
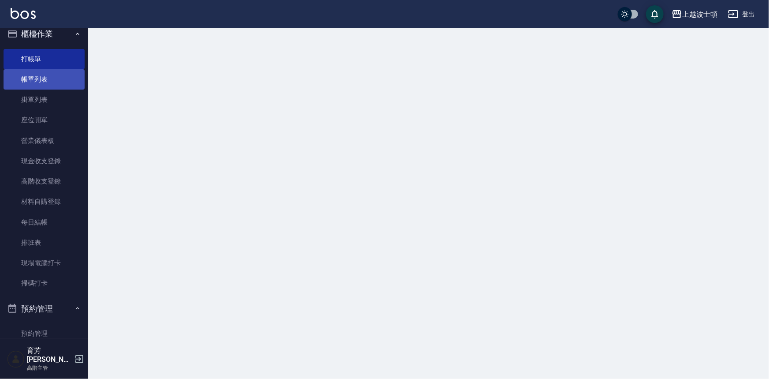
click at [58, 78] on link "帳單列表" at bounding box center [44, 79] width 81 height 20
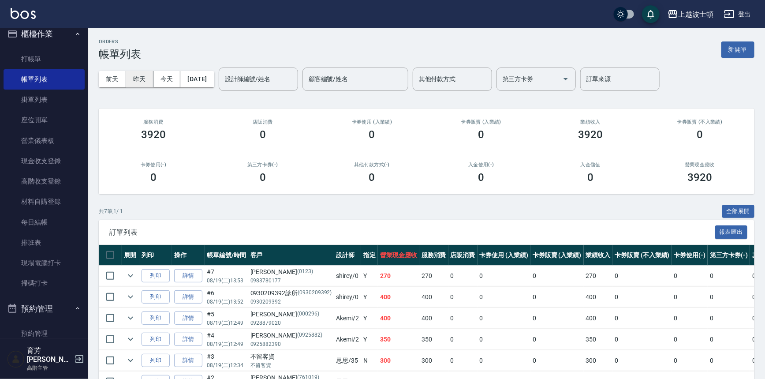
click at [138, 78] on button "昨天" at bounding box center [139, 79] width 27 height 16
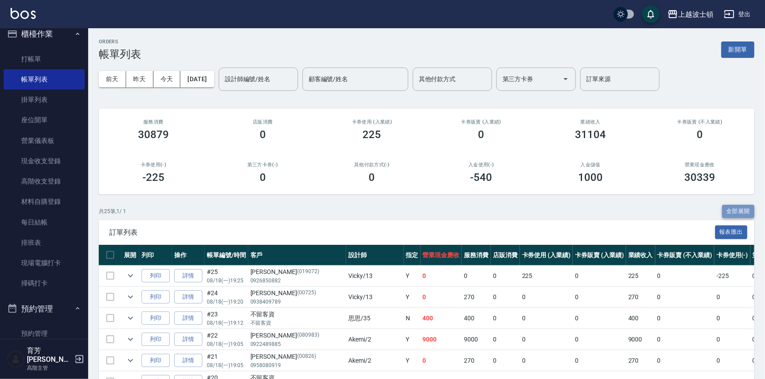
click at [725, 208] on button "全部展開" at bounding box center [738, 212] width 33 height 14
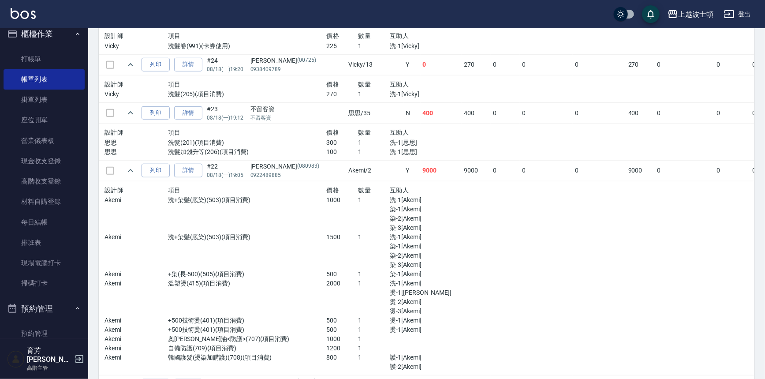
scroll to position [252, 0]
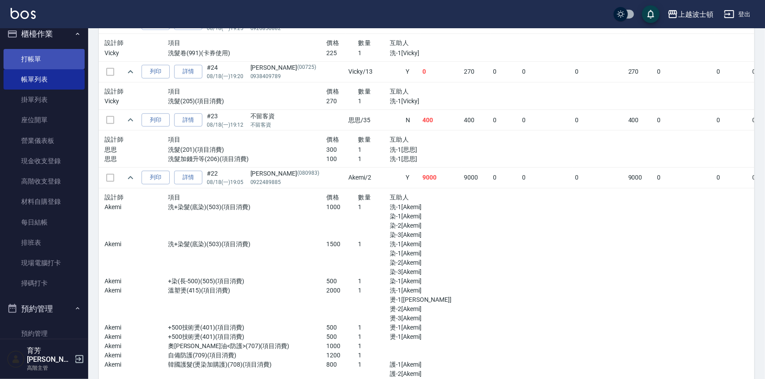
click at [22, 56] on link "打帳單" at bounding box center [44, 59] width 81 height 20
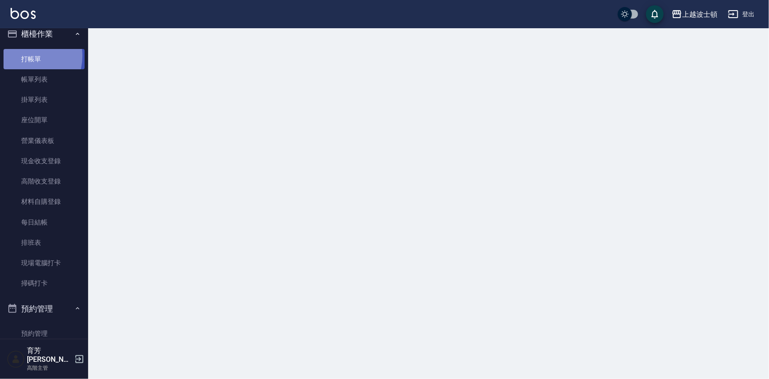
click at [22, 56] on link "打帳單" at bounding box center [44, 59] width 81 height 20
